Goal: Obtain resource: Download file/media

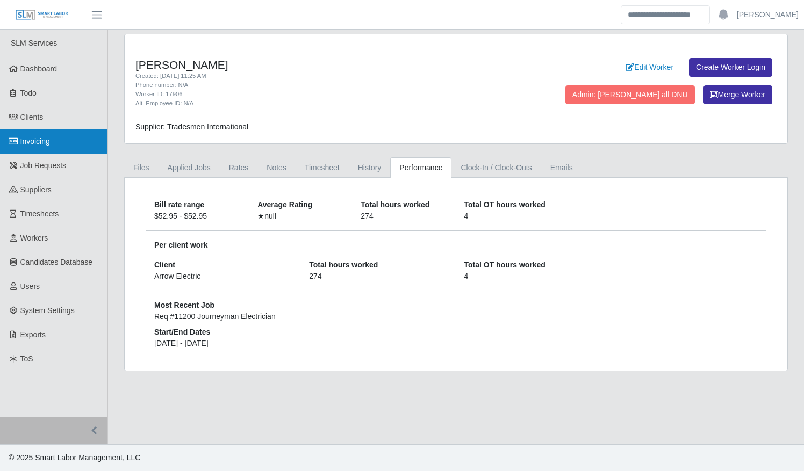
click at [50, 145] on span "Invoicing" at bounding box center [35, 141] width 30 height 9
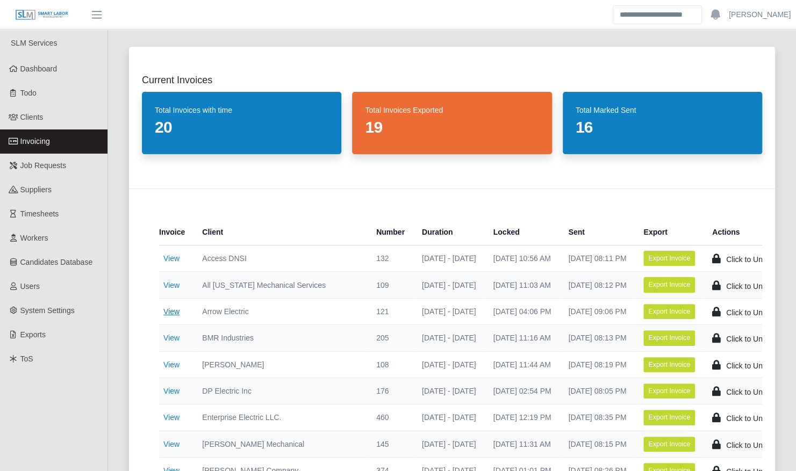
click at [175, 308] on link "View" at bounding box center [171, 311] width 16 height 9
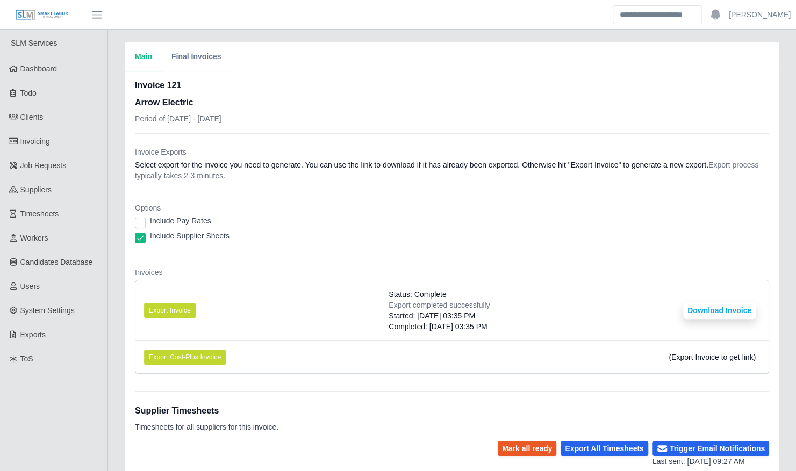
scroll to position [189, 0]
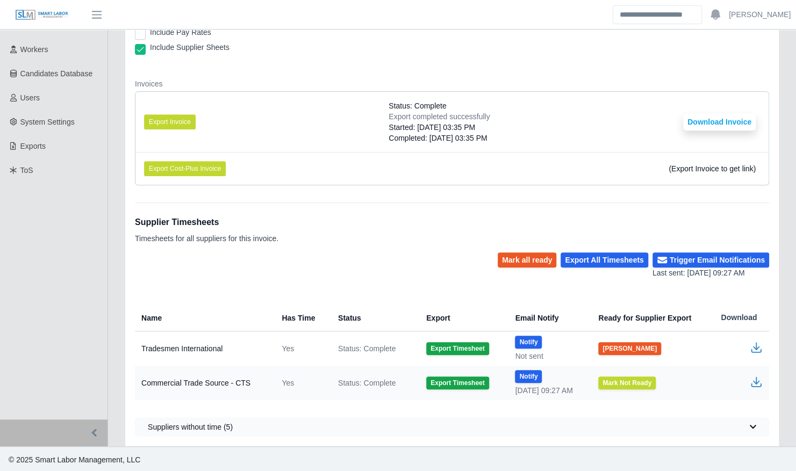
click at [471, 340] on td "Export Timesheet" at bounding box center [461, 349] width 89 height 35
click at [463, 347] on button "Export Timesheet" at bounding box center [457, 348] width 62 height 13
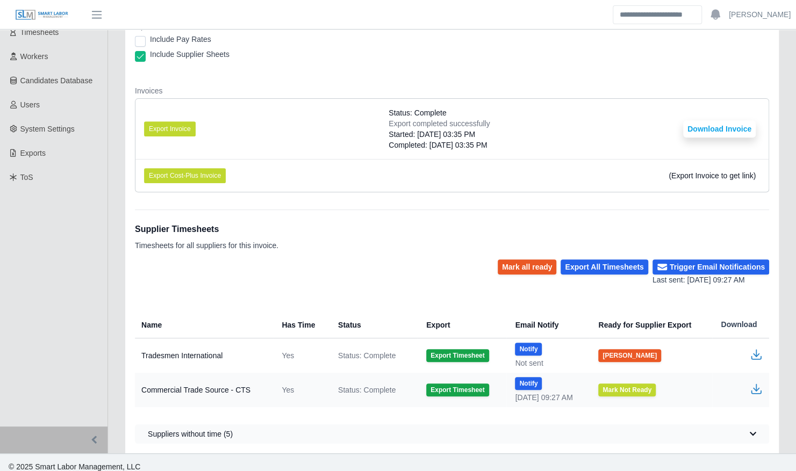
scroll to position [189, 0]
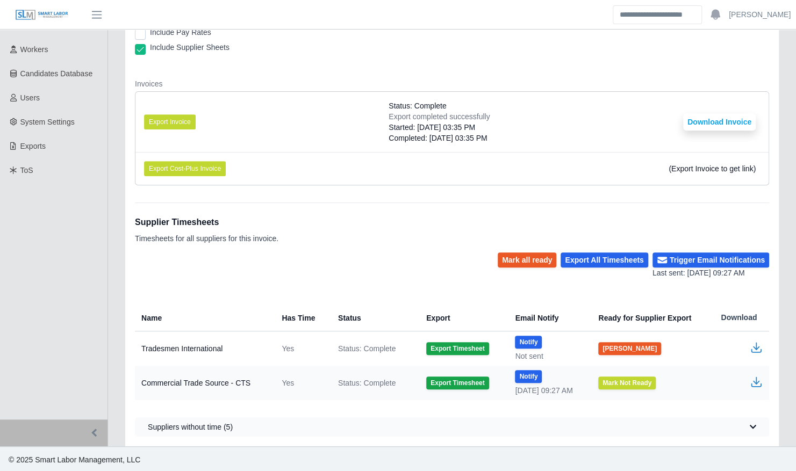
click at [751, 349] on icon "button" at bounding box center [756, 351] width 10 height 4
